Goal: Information Seeking & Learning: Learn about a topic

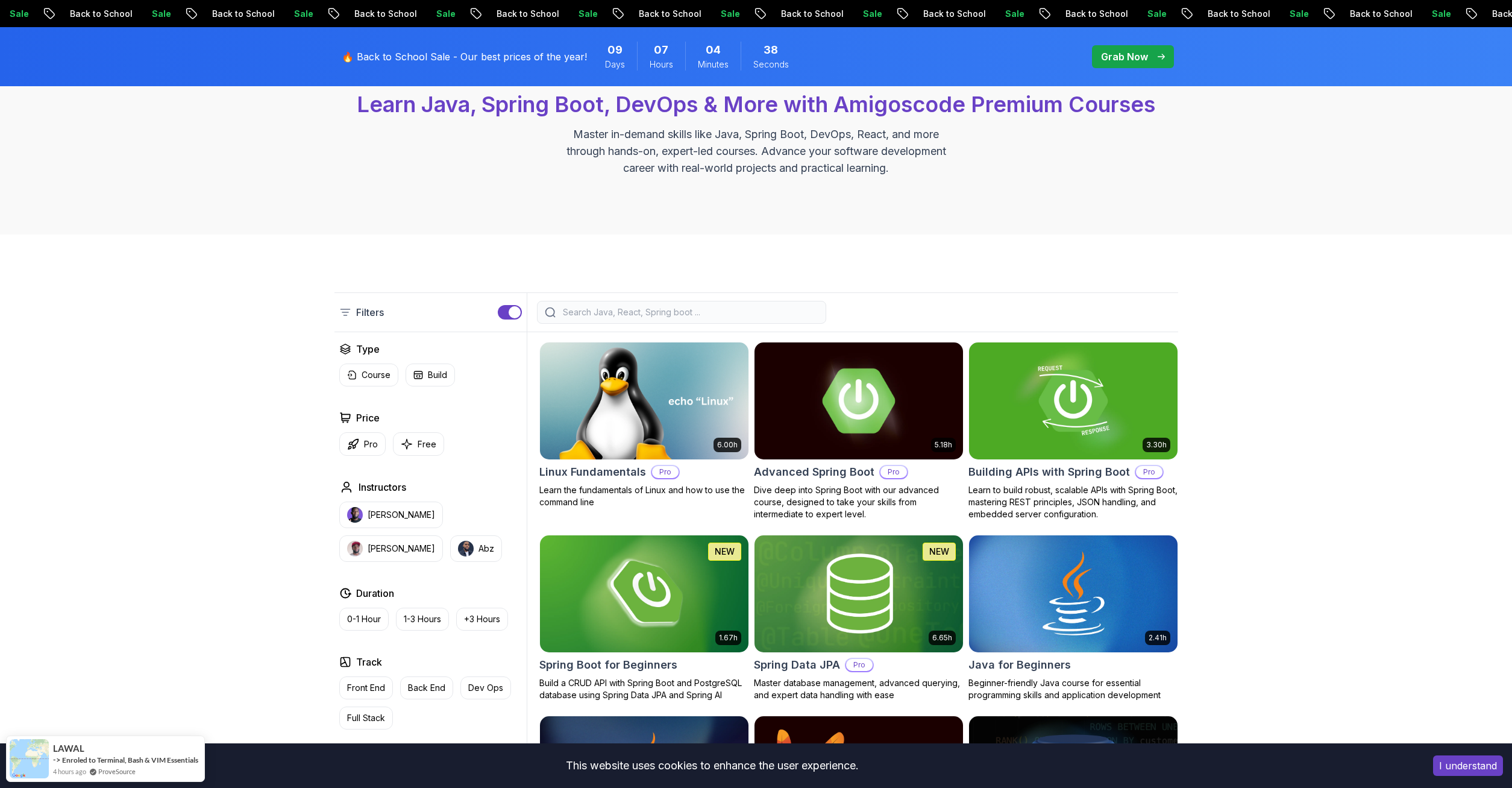
scroll to position [123, 0]
click at [800, 470] on h2 "Advanced Spring Boot" at bounding box center [814, 472] width 120 height 17
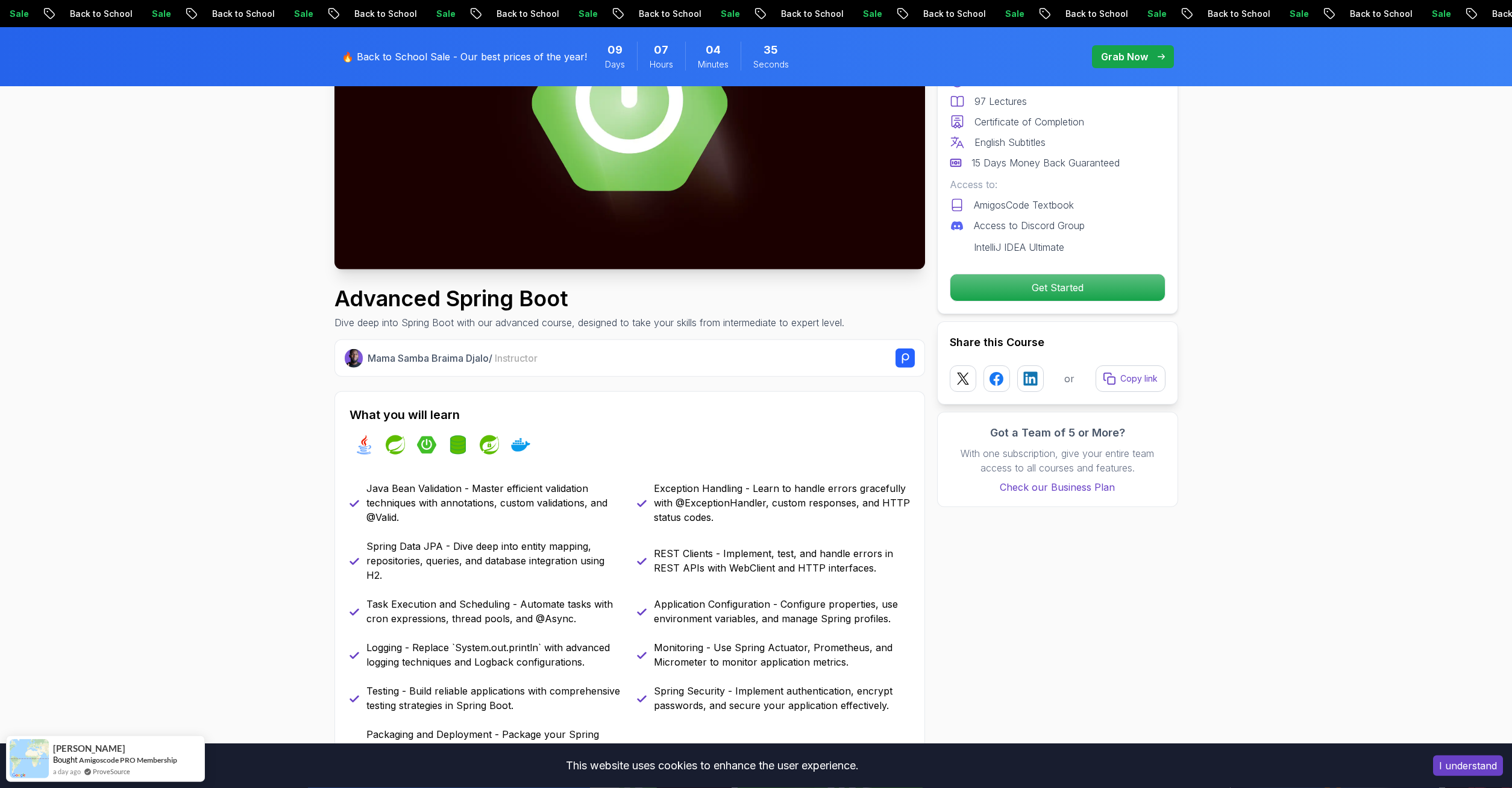
scroll to position [246, 0]
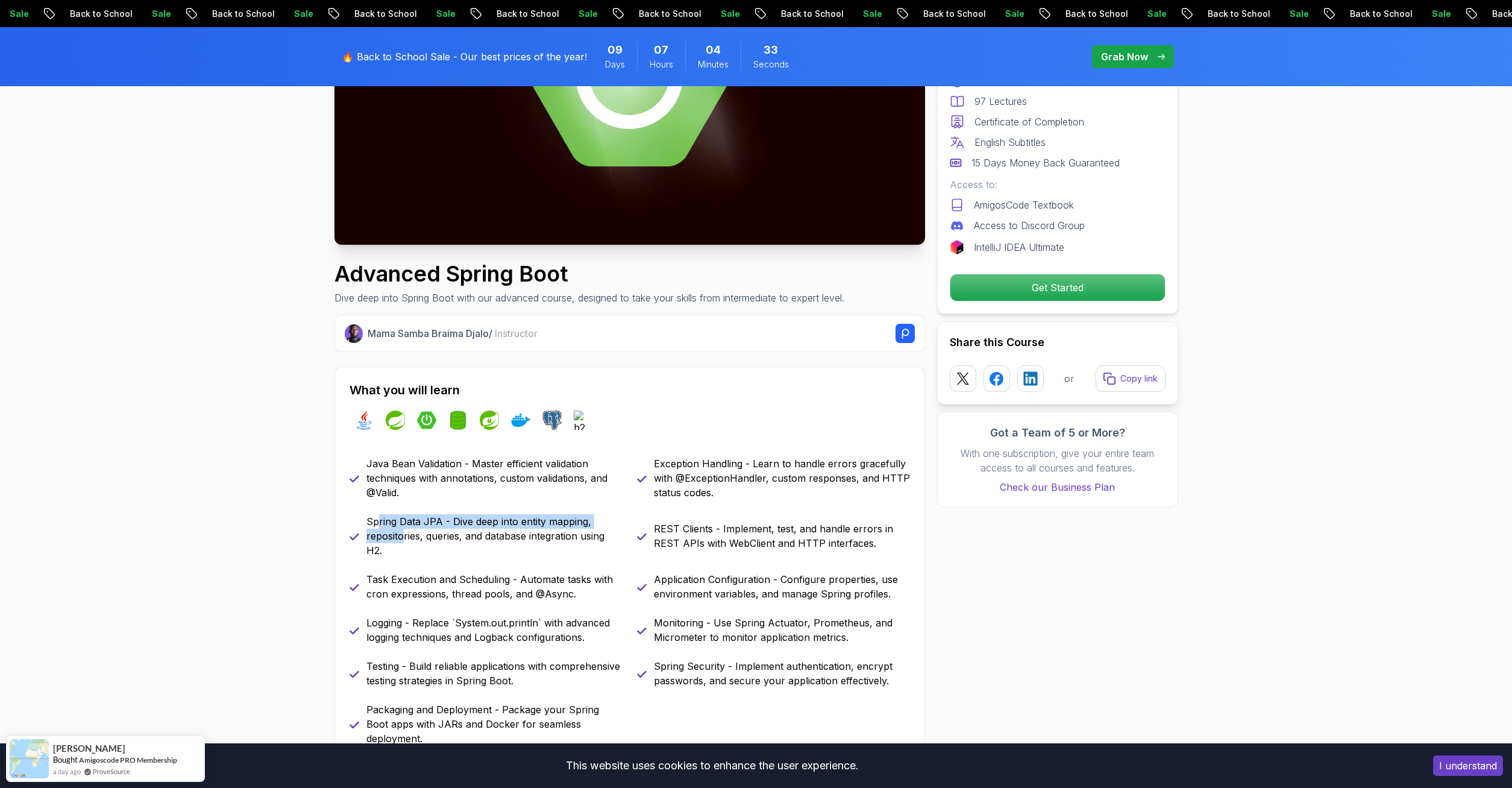
drag, startPoint x: 401, startPoint y: 534, endPoint x: 409, endPoint y: 540, distance: 10.0
click at [407, 540] on p "Spring Data JPA - Dive deep into entity mapping, repositories, queries, and dat…" at bounding box center [494, 536] width 256 height 43
click at [409, 553] on p "Spring Data JPA - Dive deep into entity mapping, repositories, queries, and dat…" at bounding box center [494, 536] width 256 height 43
drag, startPoint x: 389, startPoint y: 554, endPoint x: 354, endPoint y: 547, distance: 35.7
click at [354, 547] on div "Spring Data JPA - Dive deep into entity mapping, repositories, queries, and dat…" at bounding box center [486, 536] width 273 height 43
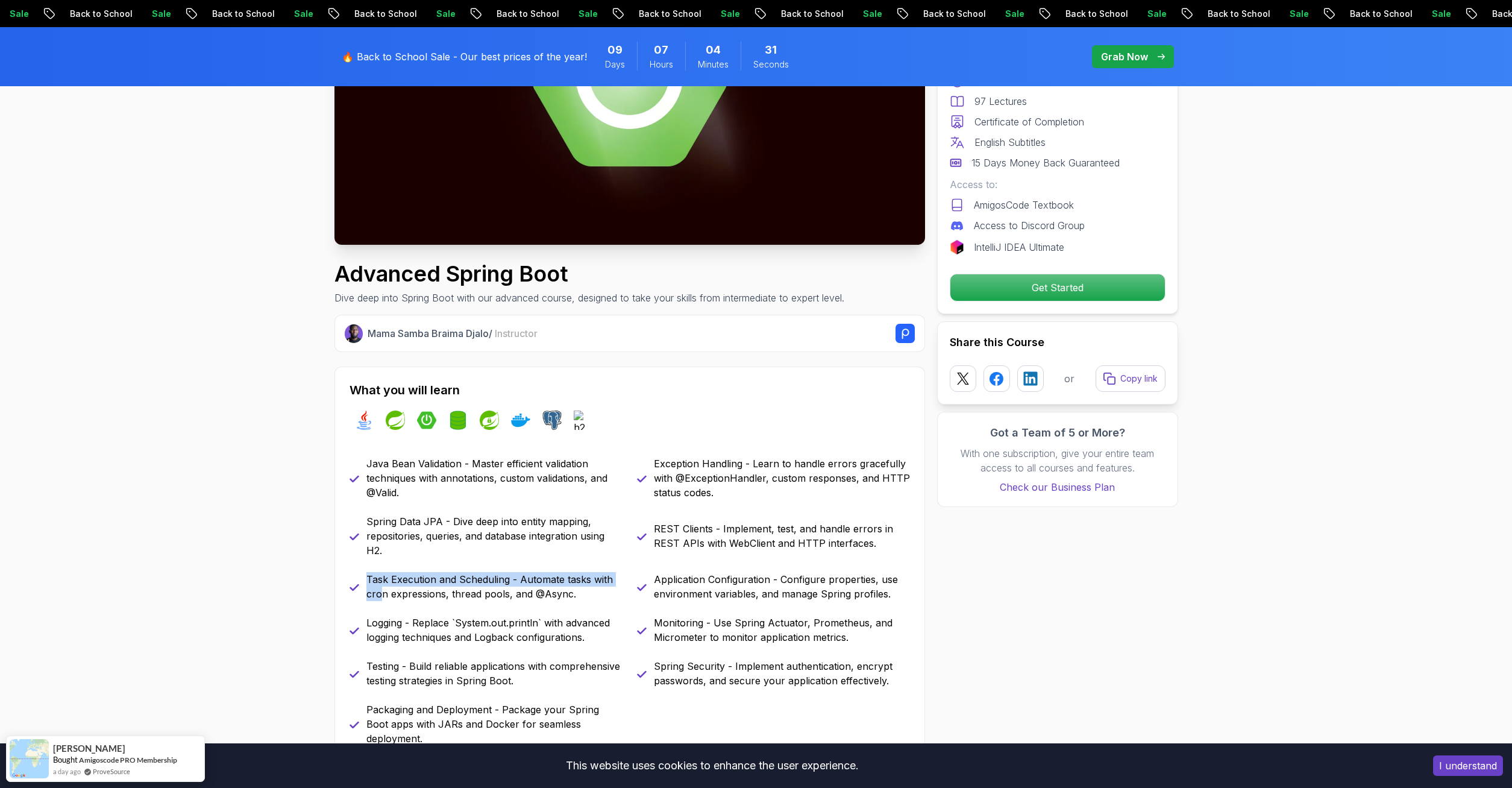
drag, startPoint x: 367, startPoint y: 597, endPoint x: 384, endPoint y: 607, distance: 19.7
click at [382, 607] on div "Java Bean Validation - Master efficient validation techniques with annotations,…" at bounding box center [629, 601] width 561 height 290
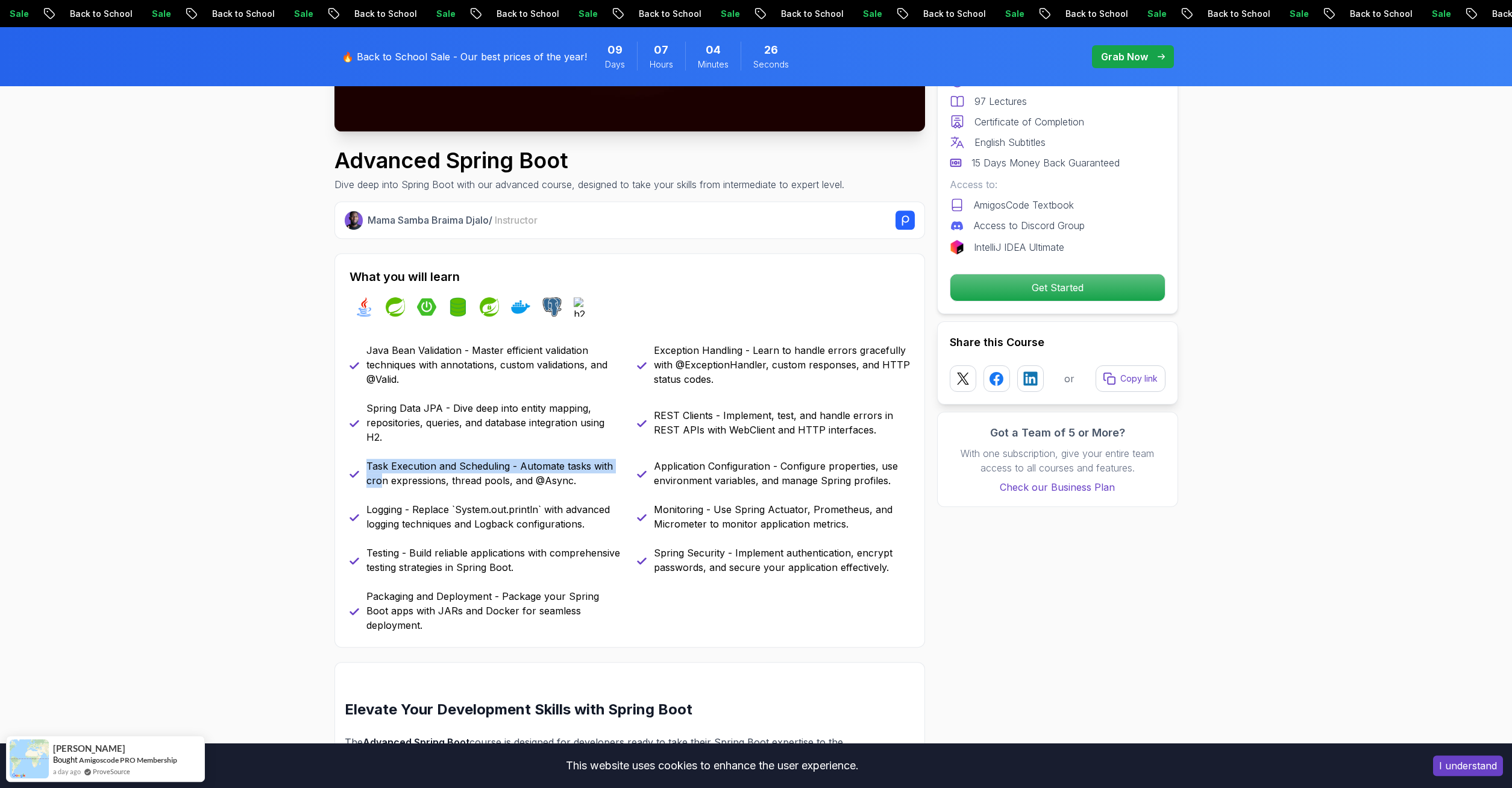
scroll to position [369, 0]
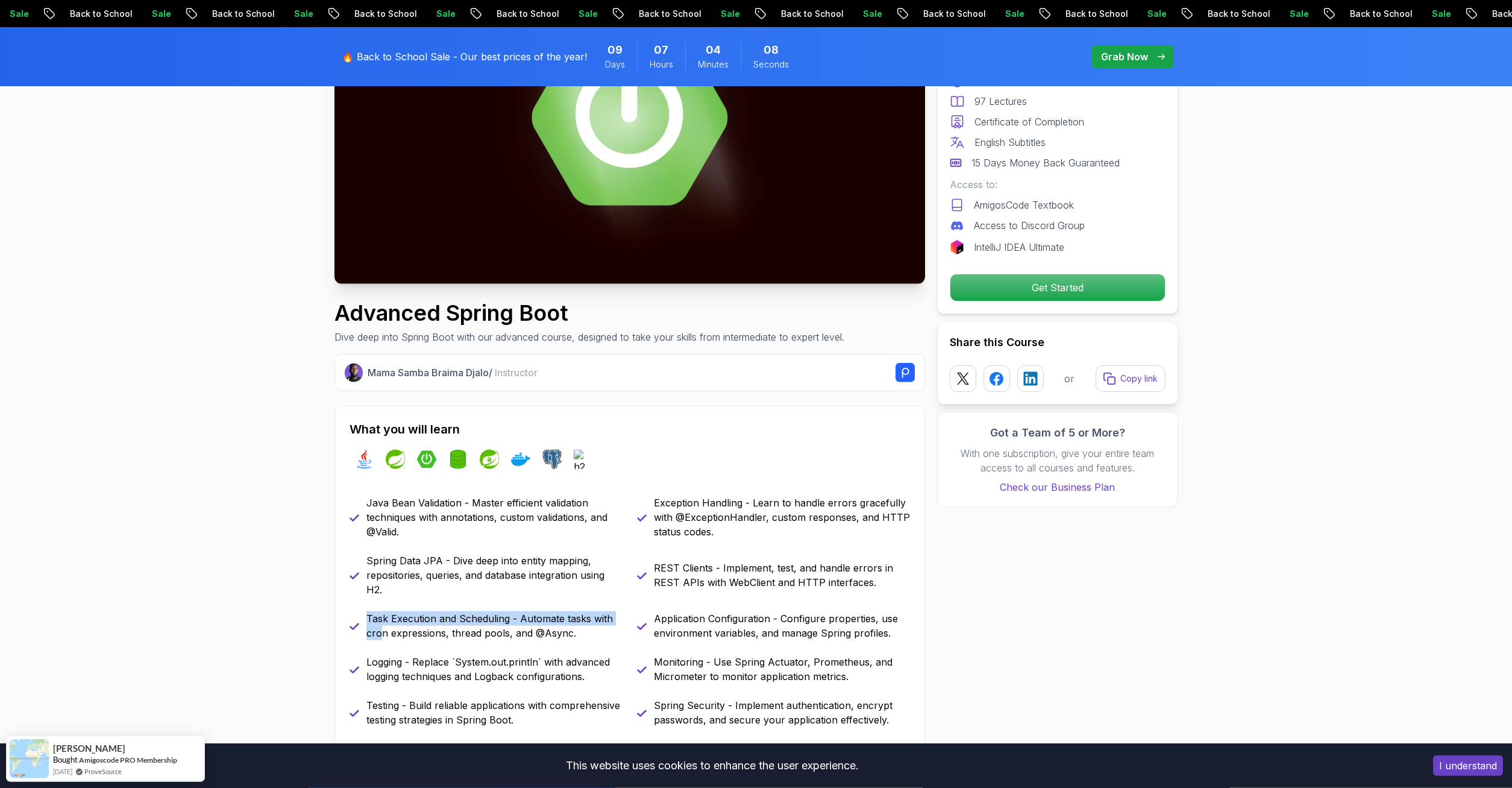
scroll to position [123, 0]
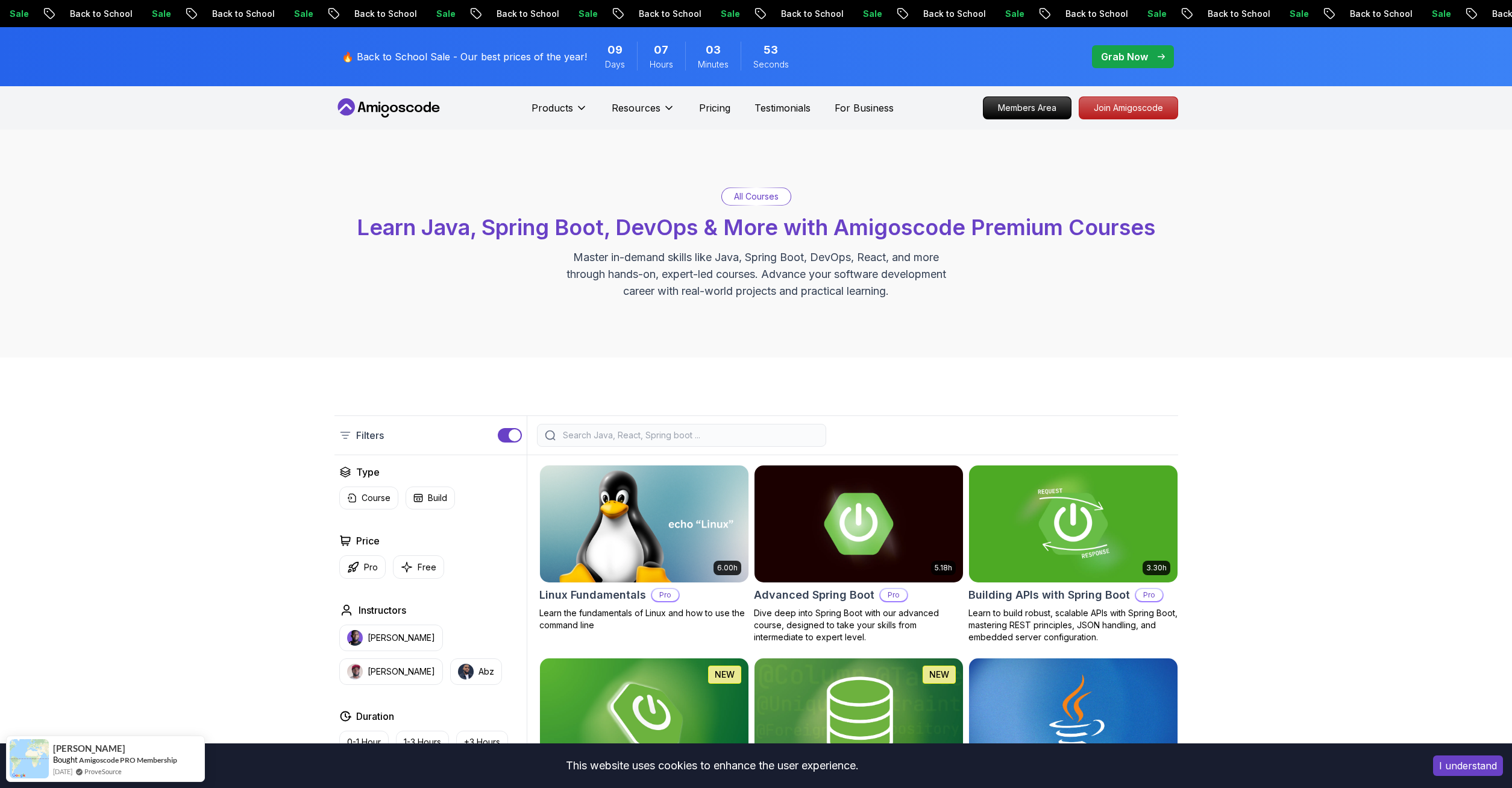
click at [685, 432] on input "search" at bounding box center [689, 435] width 258 height 12
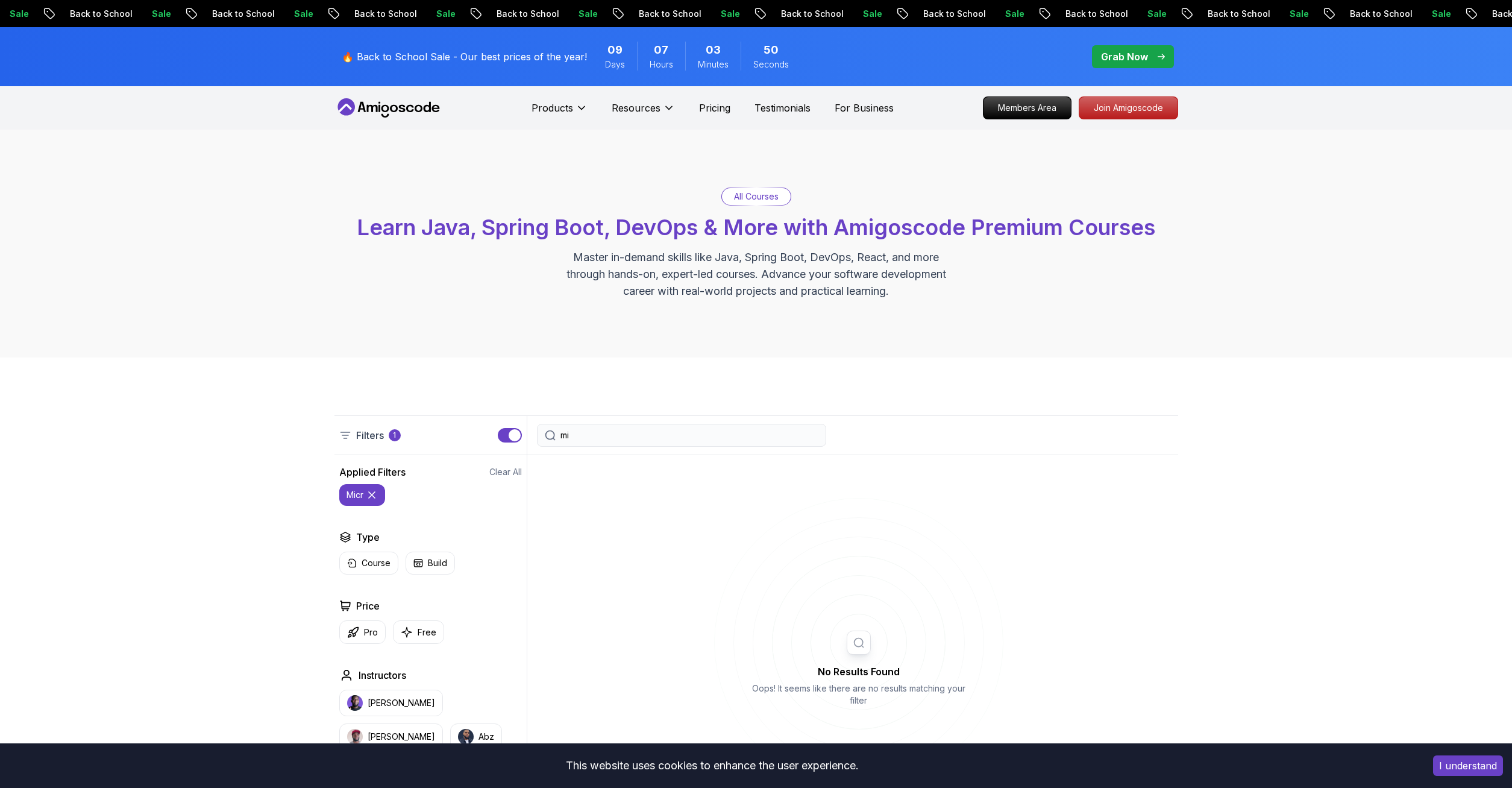
type input "m"
